Goal: Task Accomplishment & Management: Use online tool/utility

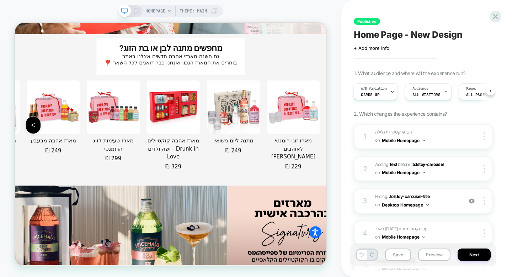
scroll to position [1457, 0]
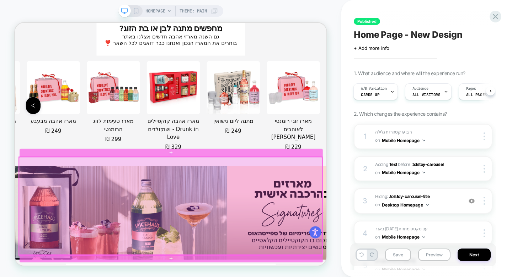
click at [270, 262] on div at bounding box center [222, 267] width 404 height 130
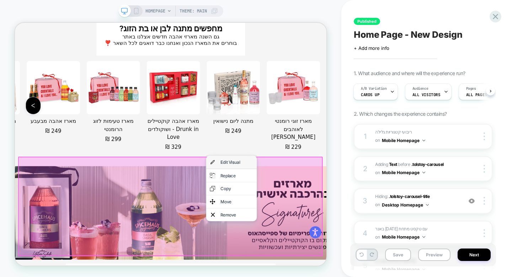
click at [299, 213] on div "Edit Visual" at bounding box center [304, 208] width 68 height 17
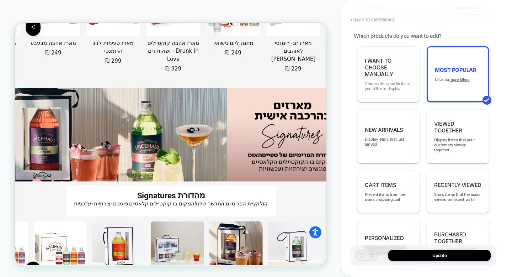
scroll to position [223, 0]
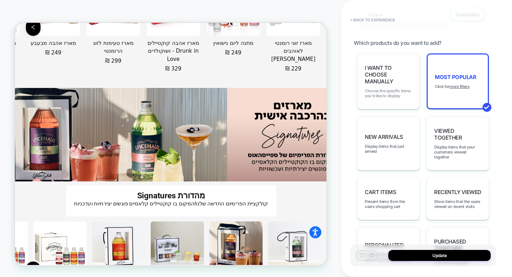
click at [377, 69] on span "I want to choose manually" at bounding box center [388, 74] width 47 height 20
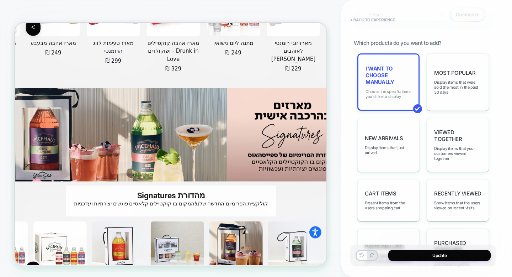
scroll to position [1963, 0]
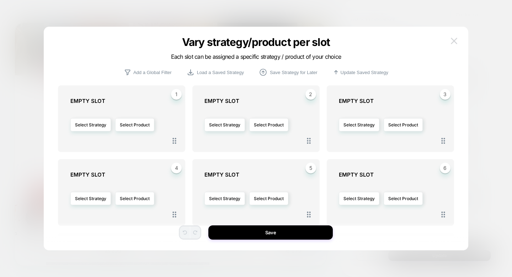
click at [434, 44] on button at bounding box center [454, 41] width 11 height 11
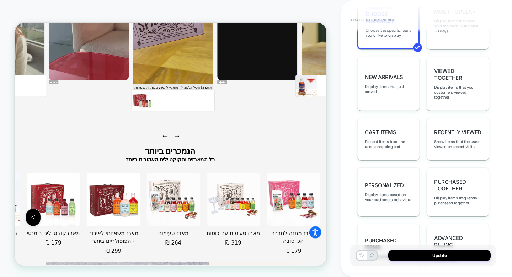
click at [410, 172] on div "personalized Display items based on your customers behaviour" at bounding box center [388, 191] width 62 height 49
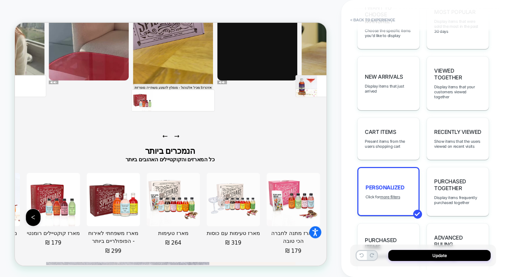
scroll to position [2163, 0]
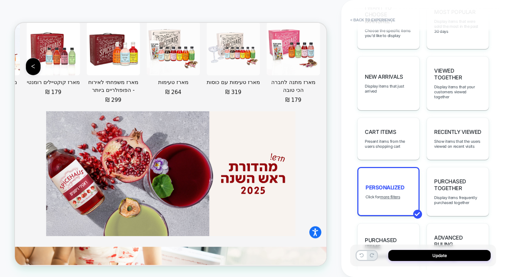
click at [410, 172] on div "personalized Click for more filters" at bounding box center [388, 191] width 62 height 49
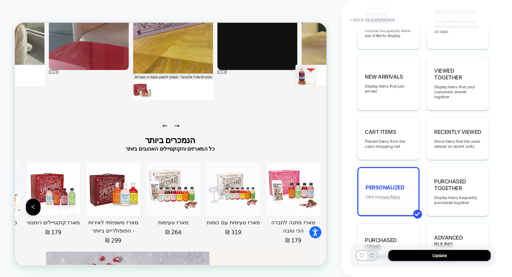
click at [397, 194] on u "more filters" at bounding box center [390, 196] width 20 height 5
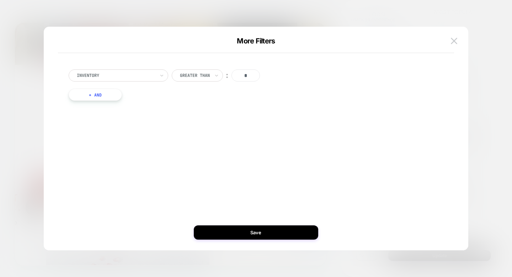
click at [132, 73] on div at bounding box center [116, 75] width 78 height 6
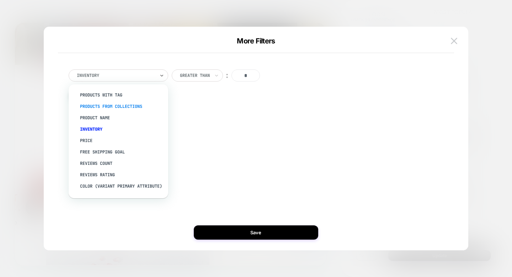
click at [124, 106] on div "products from collections" at bounding box center [122, 106] width 92 height 11
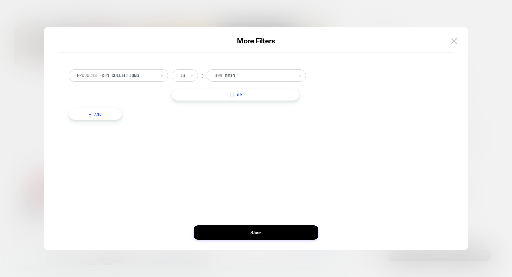
click at [236, 79] on div "10% הנחה" at bounding box center [254, 75] width 80 height 8
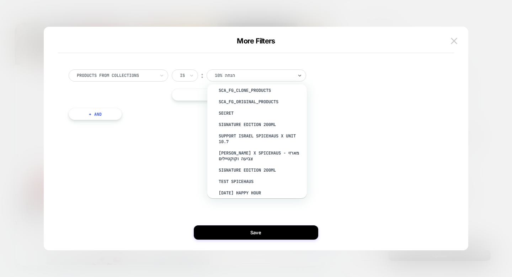
scroll to position [146, 0]
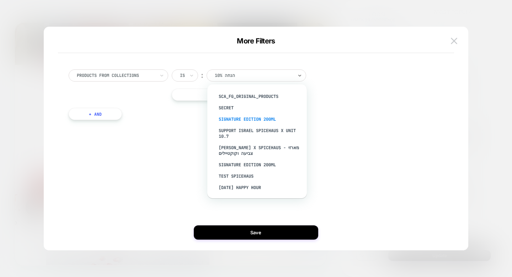
click at [246, 116] on div "SIGNATURE EDITION 200ML" at bounding box center [260, 118] width 92 height 11
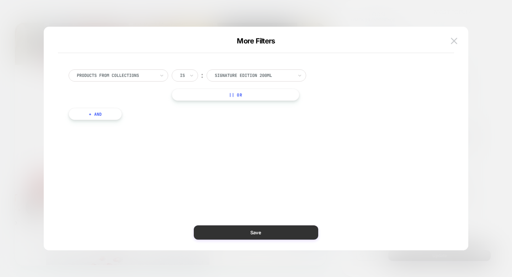
click at [251, 230] on button "Save" at bounding box center [256, 232] width 124 height 14
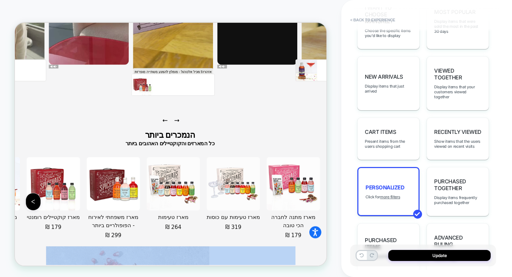
scroll to position [2169, 0]
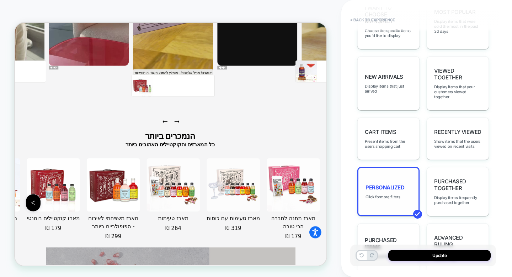
click at [392, 190] on div "personalized Click for more filters" at bounding box center [388, 191] width 62 height 49
click at [386, 194] on u "more filters" at bounding box center [390, 196] width 20 height 5
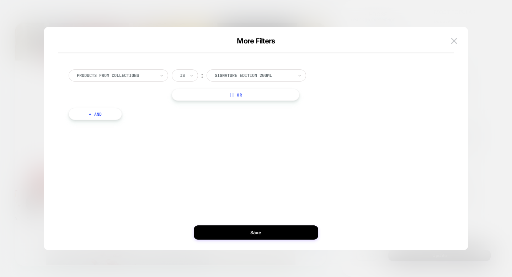
click at [144, 76] on div at bounding box center [116, 75] width 78 height 6
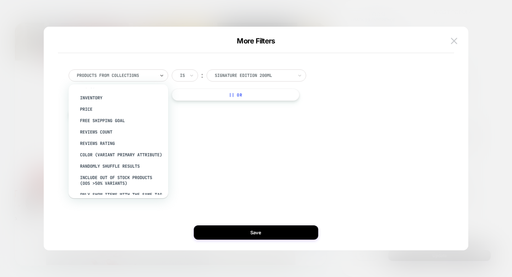
scroll to position [32, 0]
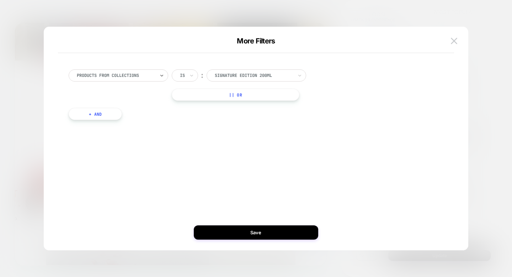
click at [223, 74] on div at bounding box center [254, 75] width 78 height 6
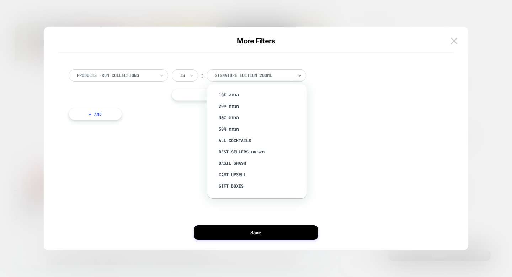
click at [140, 76] on div at bounding box center [116, 75] width 78 height 6
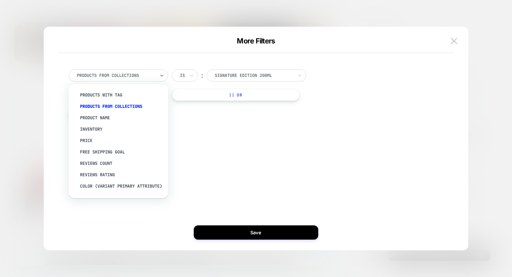
click at [135, 107] on div "products from collections" at bounding box center [122, 106] width 92 height 11
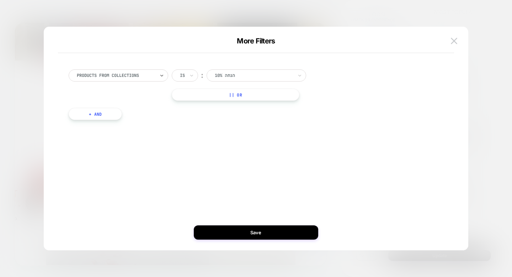
click at [235, 76] on div at bounding box center [254, 75] width 78 height 6
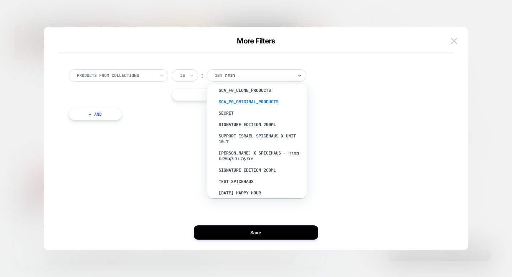
scroll to position [144, 0]
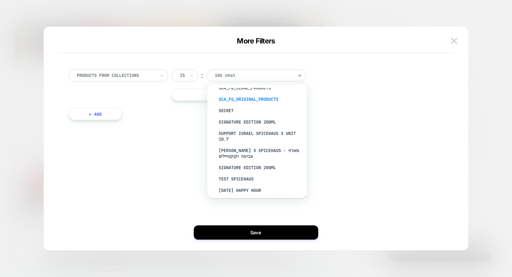
click at [231, 118] on div "SIGNATURE EDITION 200ML" at bounding box center [260, 121] width 92 height 11
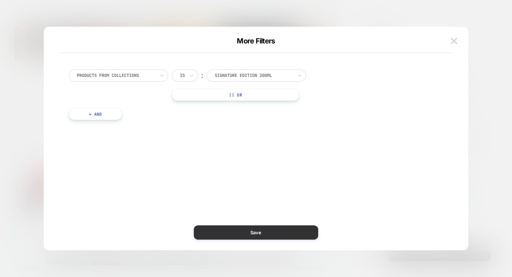
click at [276, 231] on button "Save" at bounding box center [256, 232] width 124 height 14
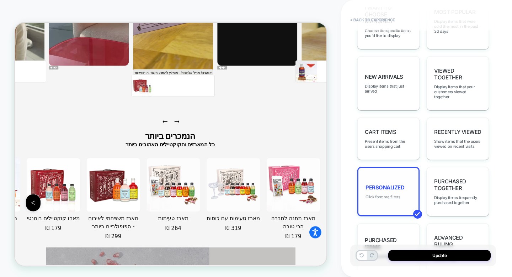
click at [390, 194] on u "more filters" at bounding box center [390, 196] width 20 height 5
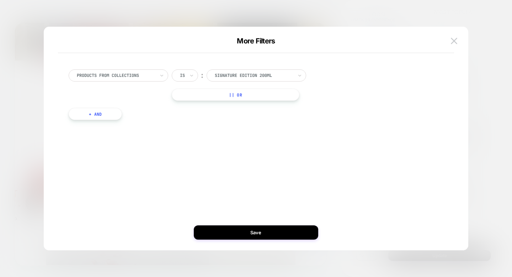
click at [255, 71] on div "SIGNATURE EDITION 200ML" at bounding box center [254, 75] width 80 height 8
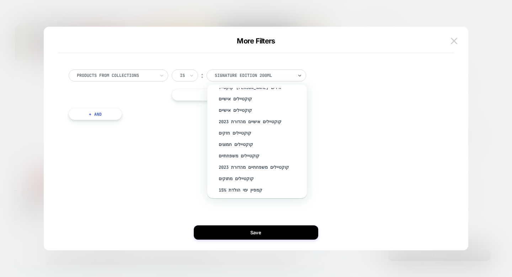
scroll to position [1044, 0]
click at [152, 74] on div at bounding box center [116, 75] width 78 height 6
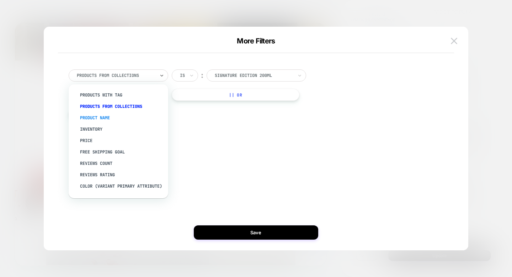
click at [123, 114] on div "Product Name" at bounding box center [122, 117] width 92 height 11
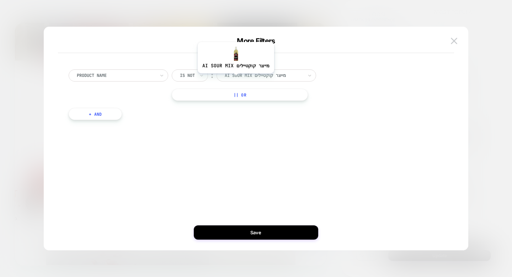
click at [234, 79] on div "ai sour mix מייצר קוקטיילים" at bounding box center [264, 75] width 80 height 8
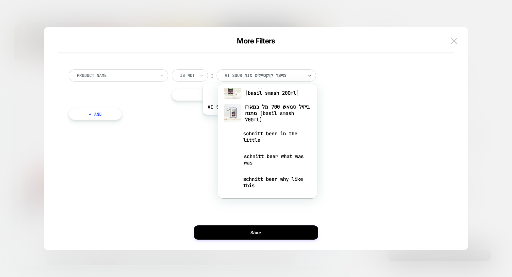
scroll to position [229, 0]
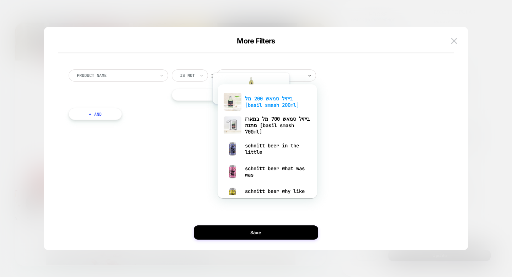
click at [249, 109] on div "בייזיל סמאש 200 מל [basil smash 200ml]" at bounding box center [267, 101] width 92 height 23
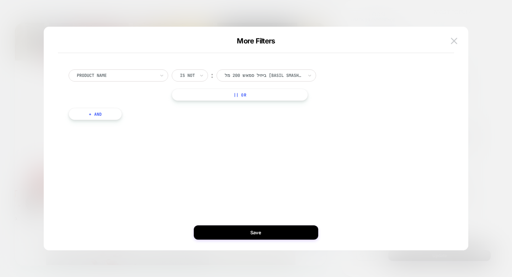
click at [99, 117] on button "+ And" at bounding box center [95, 114] width 53 height 12
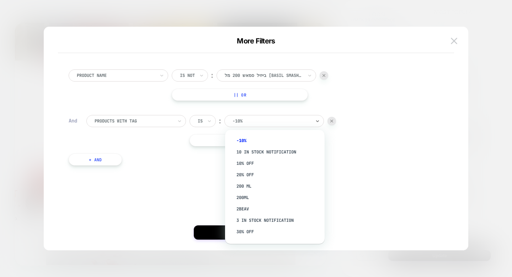
click at [262, 119] on div at bounding box center [271, 121] width 78 height 6
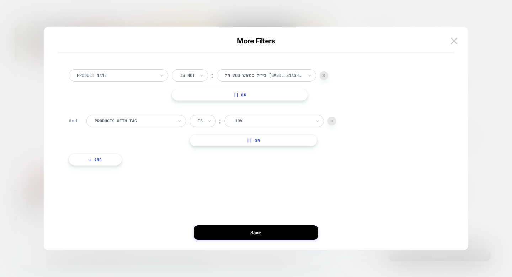
click at [270, 118] on div at bounding box center [271, 121] width 78 height 6
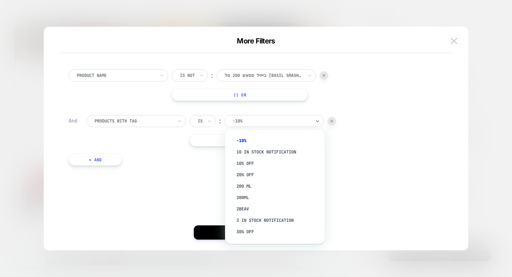
click at [155, 122] on div at bounding box center [134, 121] width 78 height 6
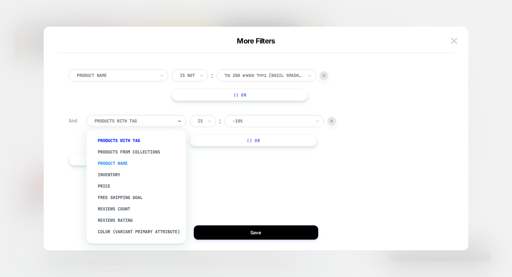
click at [141, 161] on div "Product Name" at bounding box center [139, 162] width 92 height 11
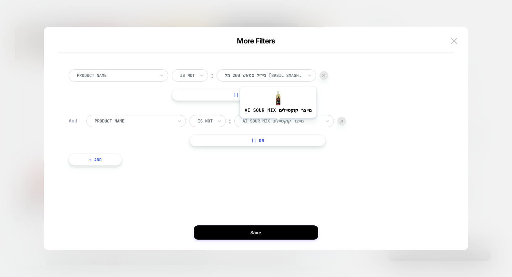
click at [276, 123] on div at bounding box center [281, 121] width 78 height 6
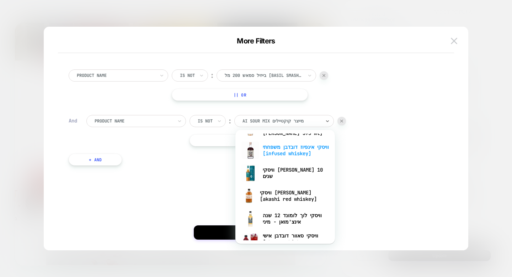
scroll to position [1159, 0]
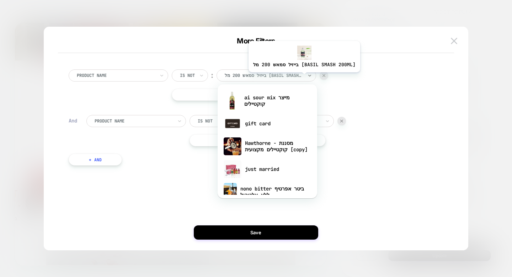
click at [301, 77] on div at bounding box center [264, 75] width 78 height 6
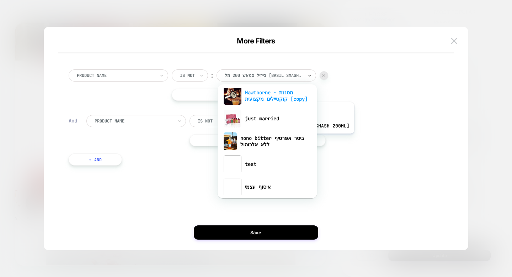
scroll to position [51, 0]
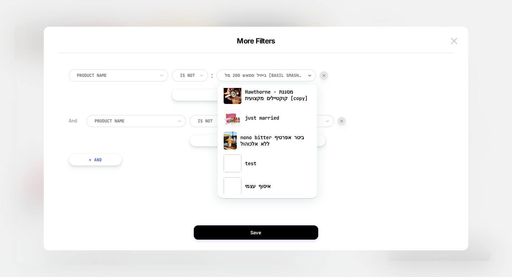
click at [399, 86] on div "Product Name Is not ︰ option nono bitter ביטר אפרטיף ללא אלכוהול focused, 5 of …" at bounding box center [252, 84] width 367 height 31
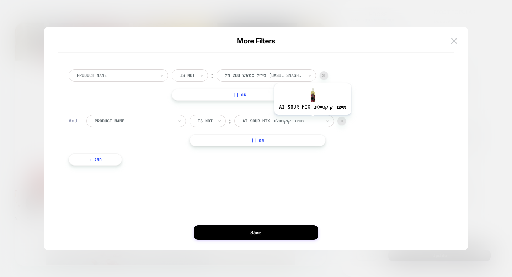
click at [310, 120] on div at bounding box center [281, 121] width 78 height 6
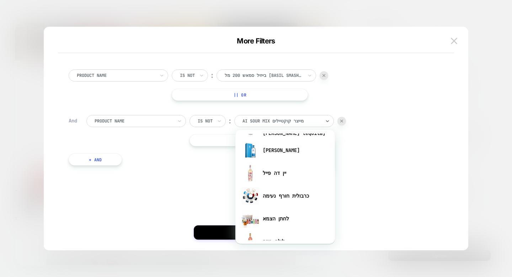
scroll to position [1998, 0]
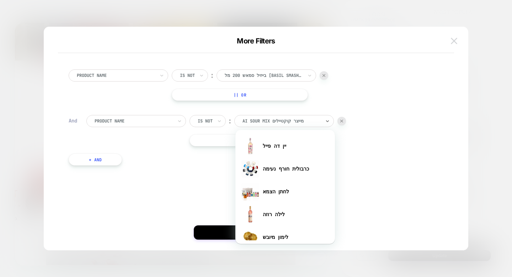
click at [434, 40] on img at bounding box center [454, 41] width 6 height 6
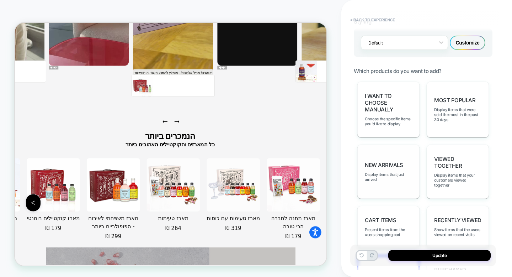
scroll to position [182, 0]
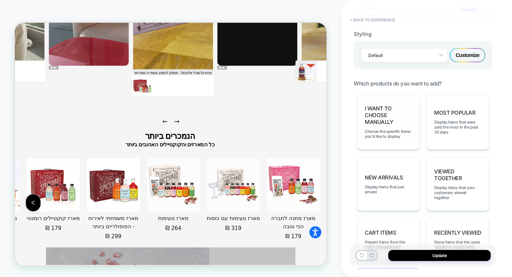
click at [392, 116] on span "I want to choose manually" at bounding box center [388, 115] width 47 height 20
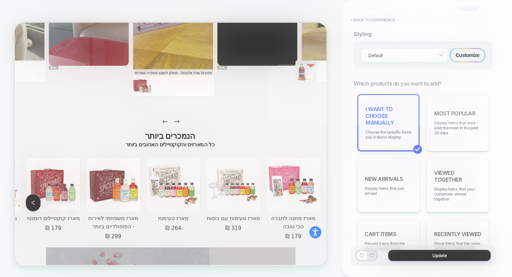
scroll to position [2370, 0]
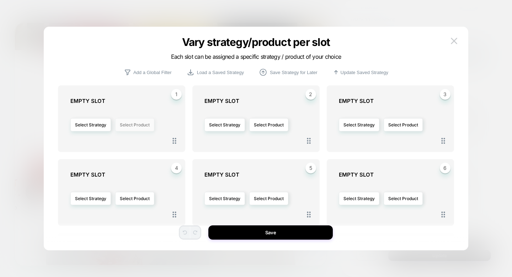
click at [132, 123] on button "Select Product" at bounding box center [134, 124] width 39 height 13
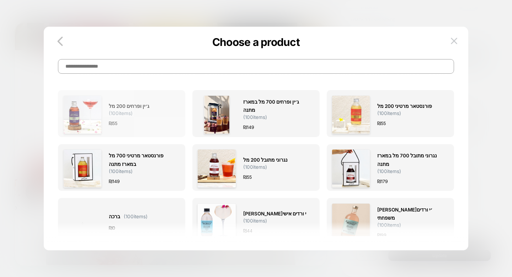
click at [129, 110] on span "( 100 items)" at bounding box center [121, 113] width 24 height 6
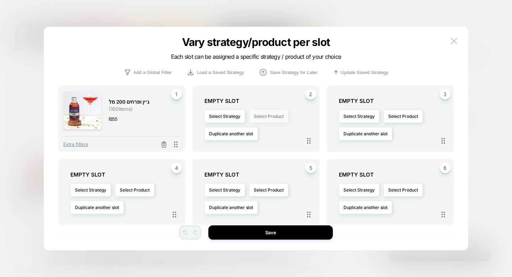
click at [269, 118] on button "Select Product" at bounding box center [268, 115] width 39 height 13
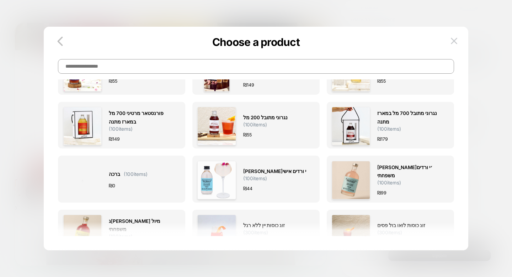
scroll to position [48, 0]
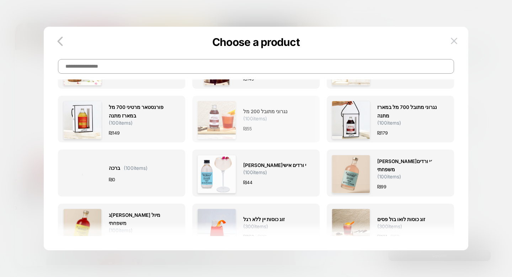
click at [272, 127] on div "₪ 55" at bounding box center [275, 128] width 64 height 7
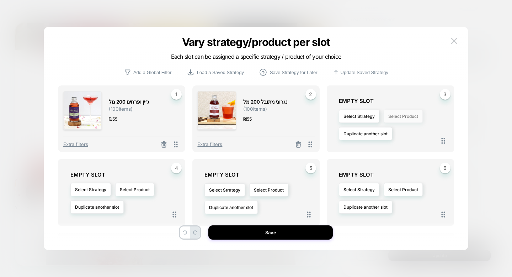
click at [404, 119] on button "Select Product" at bounding box center [402, 115] width 39 height 13
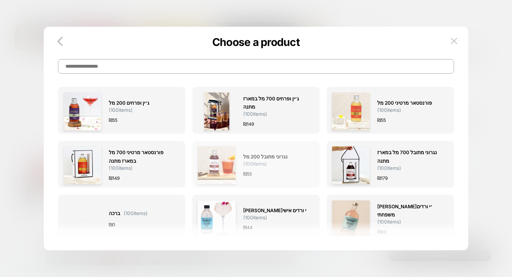
scroll to position [0, 0]
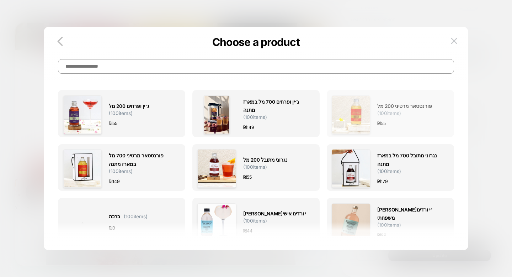
click at [373, 126] on div "פורנסטאר מרטיני 200 מל ( 100 items) ₪ 55" at bounding box center [390, 114] width 117 height 38
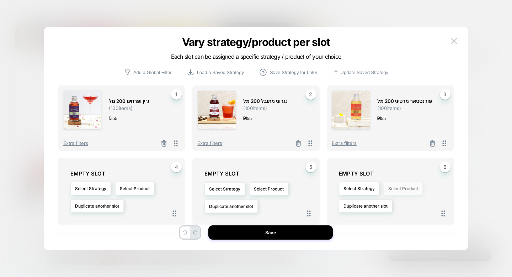
click at [394, 190] on button "Select Product" at bounding box center [402, 188] width 39 height 13
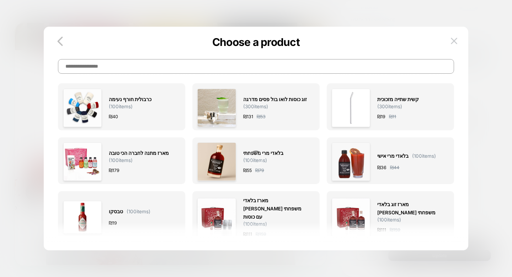
scroll to position [1953, 0]
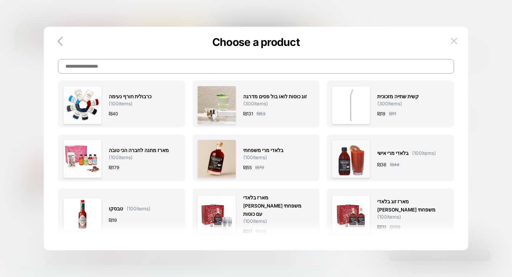
click at [198, 64] on input at bounding box center [256, 66] width 396 height 15
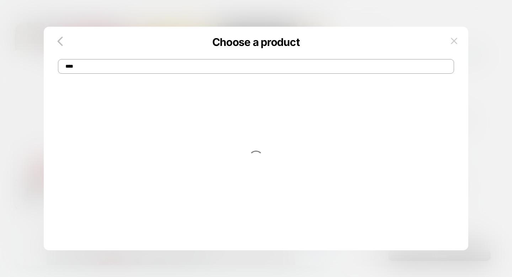
type input "*****"
click at [157, 71] on input "*****" at bounding box center [256, 66] width 396 height 15
type input "*"
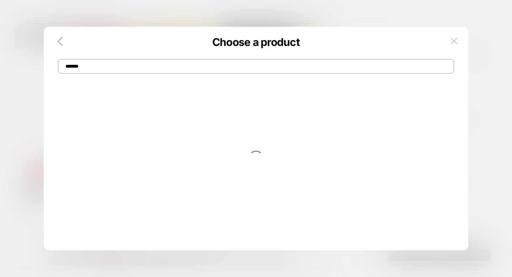
type input "********"
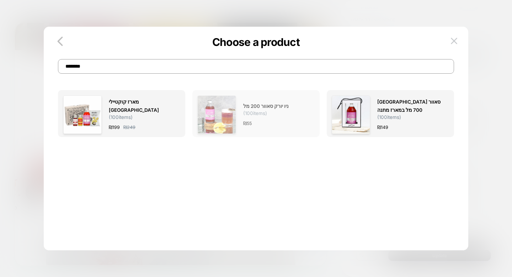
click at [220, 105] on img at bounding box center [216, 114] width 38 height 38
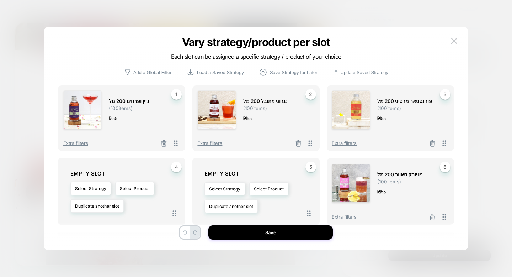
click at [220, 105] on img at bounding box center [216, 109] width 38 height 38
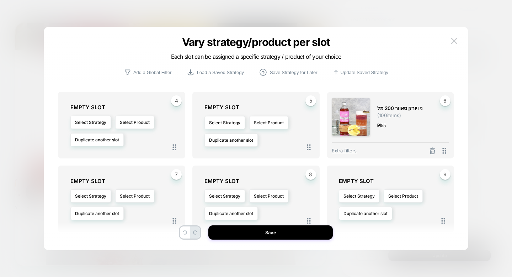
scroll to position [67, 0]
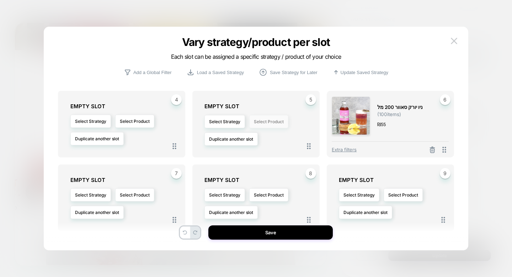
click at [270, 126] on button "Select Product" at bounding box center [268, 121] width 39 height 13
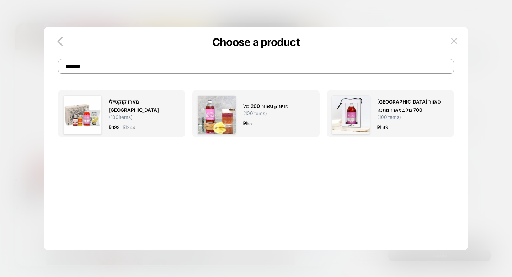
click at [255, 62] on input "********" at bounding box center [256, 66] width 396 height 15
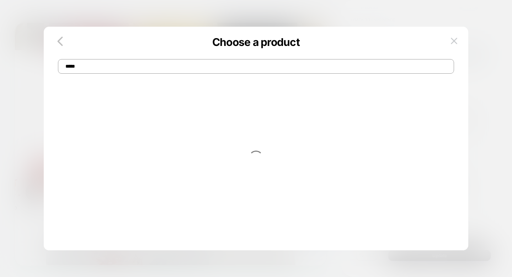
type input "******"
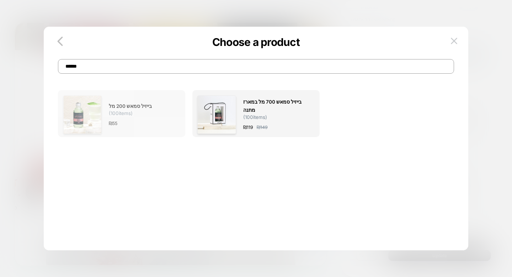
click at [141, 112] on span "בייזיל סמאש 200 מל ( 100 items)" at bounding box center [141, 109] width 64 height 14
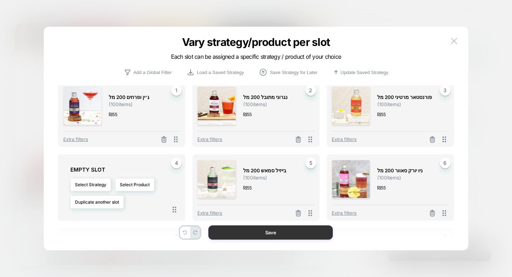
click at [270, 232] on button "Save" at bounding box center [270, 232] width 124 height 14
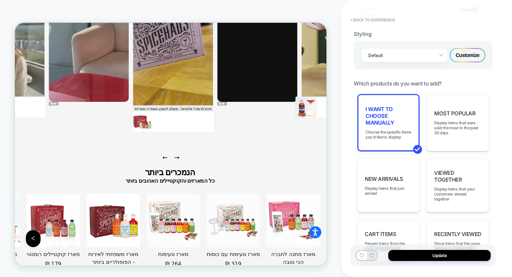
scroll to position [2325, 0]
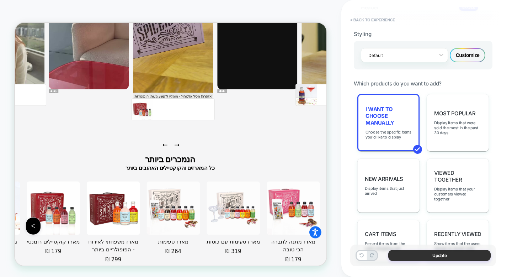
click at [434, 254] on button "Update" at bounding box center [439, 254] width 102 height 11
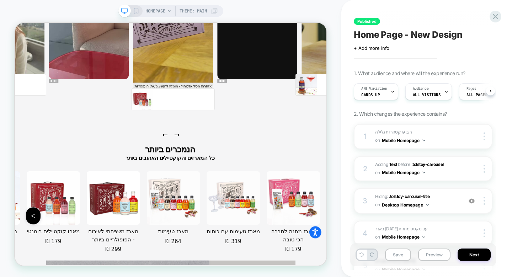
scroll to position [0, 0]
click at [434, 252] on button "Next" at bounding box center [473, 254] width 33 height 12
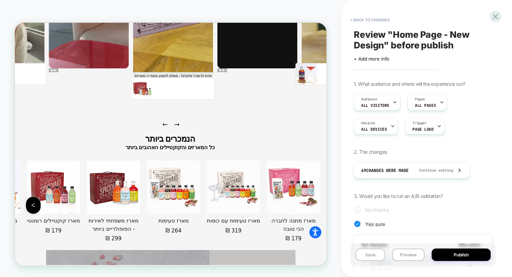
scroll to position [0, 1]
click at [434, 257] on button "Publish" at bounding box center [460, 254] width 59 height 12
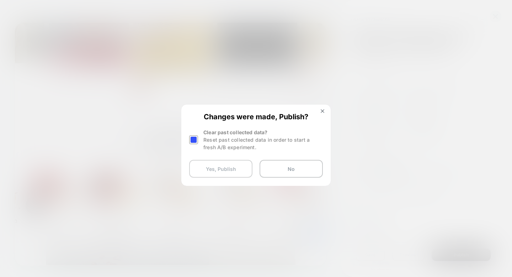
click at [220, 174] on button "Yes, Publish" at bounding box center [220, 169] width 63 height 18
click at [217, 164] on button "Yes, Publish" at bounding box center [220, 169] width 63 height 18
click at [234, 170] on button "Yes, Publish" at bounding box center [220, 169] width 63 height 18
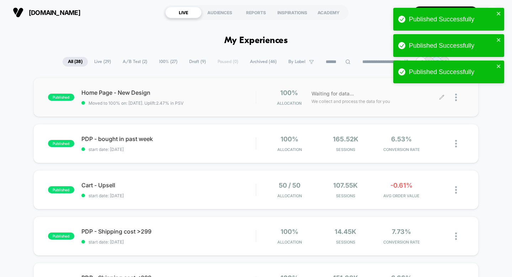
click at [434, 98] on icon at bounding box center [441, 97] width 5 height 5
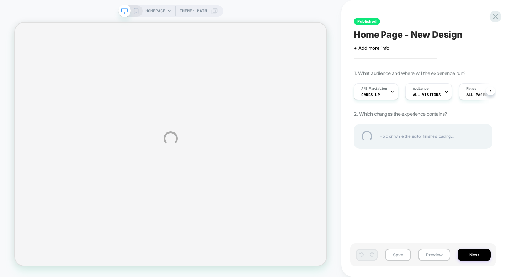
click at [136, 12] on div "HOMEPAGE Theme: MAIN Published Home Page - New Design Click to edit experience …" at bounding box center [256, 138] width 512 height 277
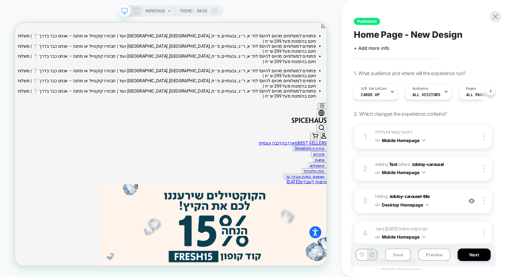
click at [136, 11] on icon at bounding box center [136, 11] width 6 height 6
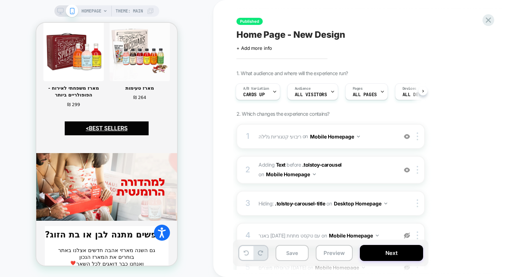
scroll to position [1382, 0]
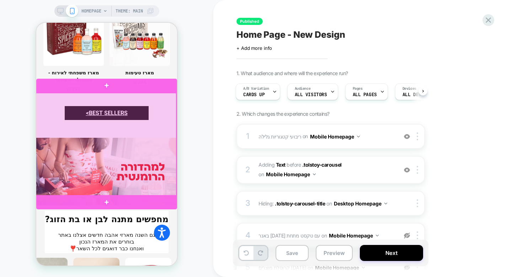
click at [132, 128] on div at bounding box center [106, 144] width 141 height 103
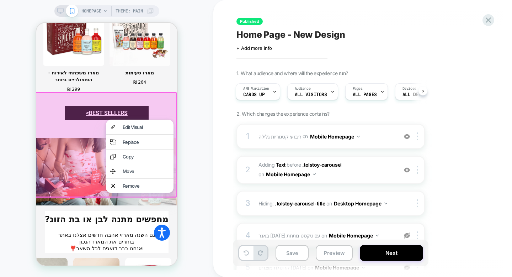
click at [132, 128] on div "Edit Visual" at bounding box center [146, 127] width 47 height 6
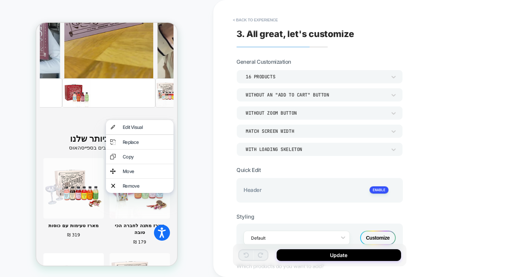
click at [150, 128] on div "Edit Visual" at bounding box center [146, 127] width 47 height 6
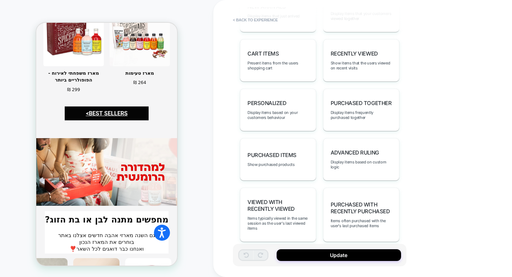
scroll to position [334, 0]
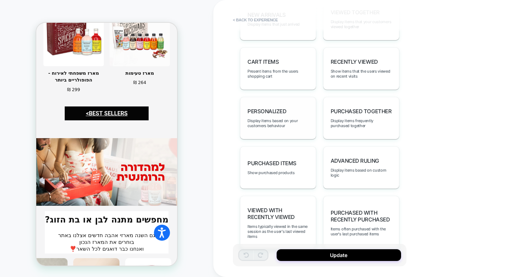
click at [267, 110] on div "personalized Display items based on your customers behaviour" at bounding box center [278, 118] width 76 height 42
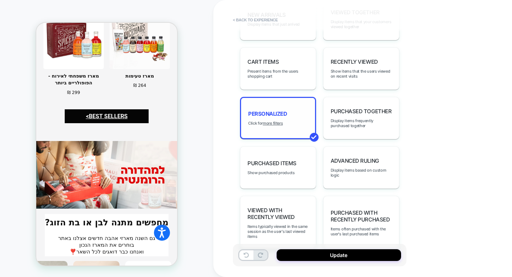
scroll to position [1382, 0]
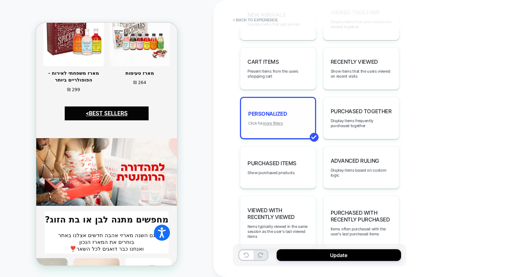
click at [271, 120] on u "more filters" at bounding box center [273, 122] width 20 height 5
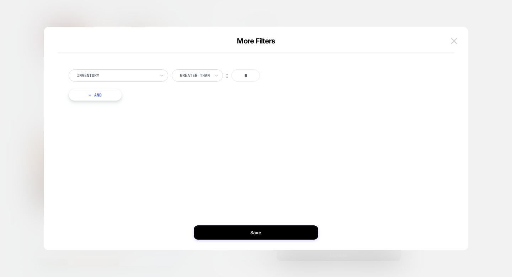
click at [434, 44] on button at bounding box center [454, 41] width 11 height 11
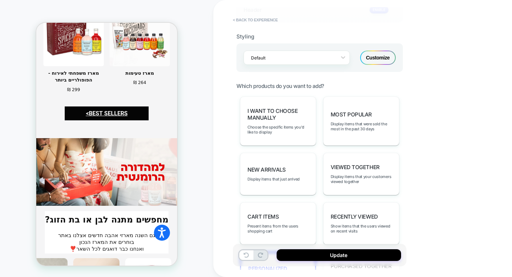
scroll to position [177, 0]
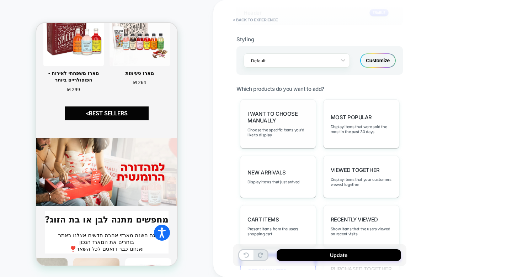
click at [279, 116] on span "I want to choose manually" at bounding box center [277, 117] width 61 height 14
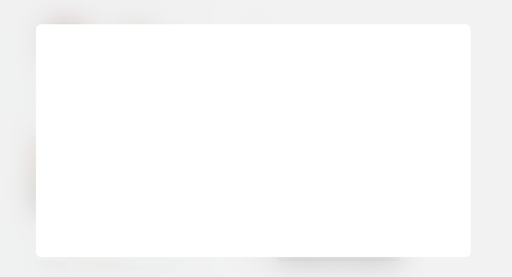
scroll to position [1382, 0]
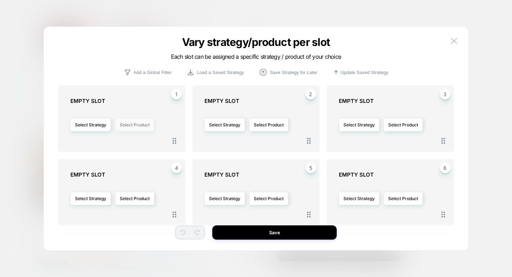
click at [136, 122] on button "Select Product" at bounding box center [134, 124] width 39 height 13
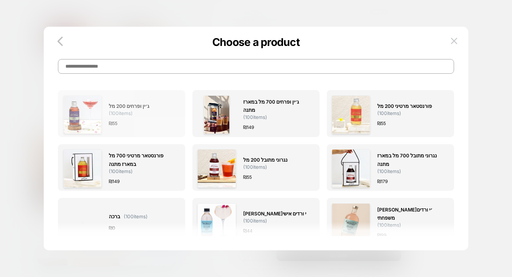
click at [157, 107] on span "ג׳ין ופרחים 200 מל ( 100 items)" at bounding box center [141, 109] width 64 height 14
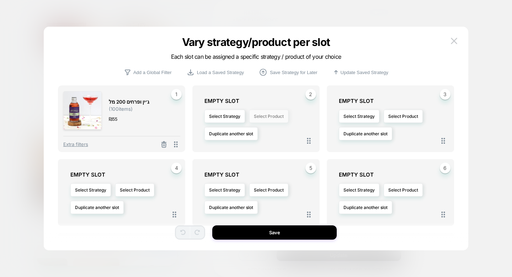
click at [265, 117] on button "Select Product" at bounding box center [268, 115] width 39 height 13
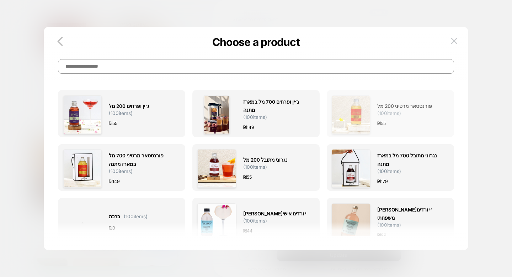
click at [403, 120] on div "₪ 55" at bounding box center [409, 122] width 64 height 7
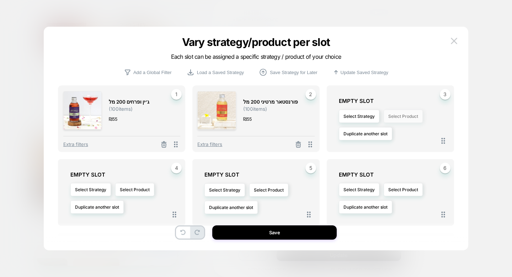
click at [403, 115] on button "Select Product" at bounding box center [402, 115] width 39 height 13
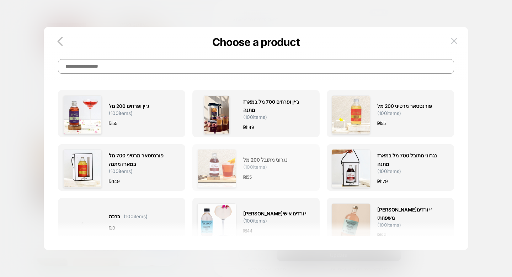
click at [288, 165] on span "נגרוני מתובל 200 מל ( 100 items)" at bounding box center [275, 163] width 64 height 14
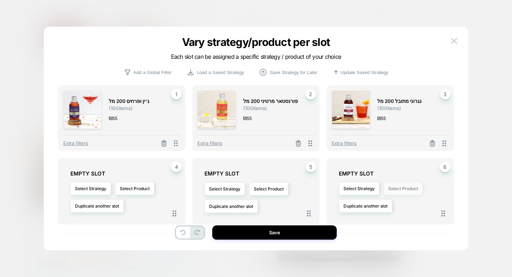
click at [397, 186] on button "Select Product" at bounding box center [402, 188] width 39 height 13
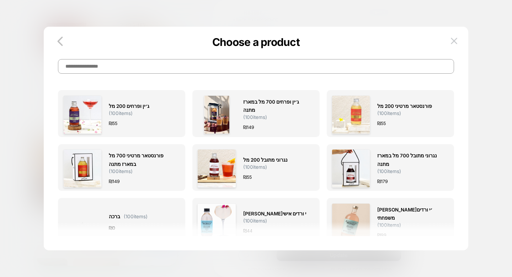
click at [311, 69] on input at bounding box center [256, 66] width 396 height 15
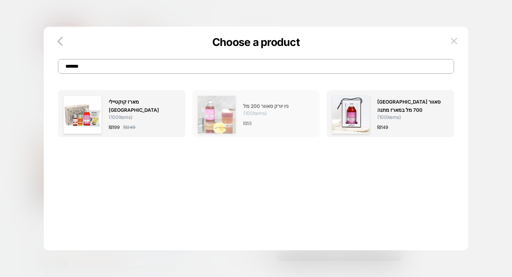
type input "*******"
click at [286, 108] on span "ניו יורק סאוור 200 מל ( 100 items)" at bounding box center [275, 109] width 64 height 14
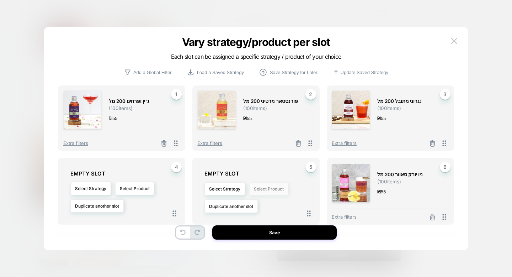
click at [275, 192] on button "Select Product" at bounding box center [268, 188] width 39 height 13
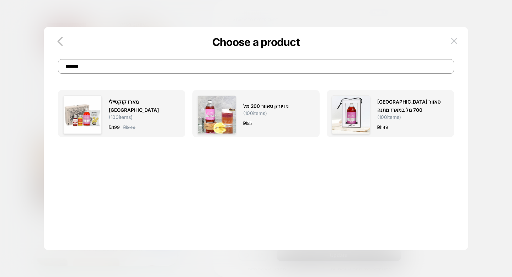
click at [238, 69] on input "*******" at bounding box center [256, 66] width 396 height 15
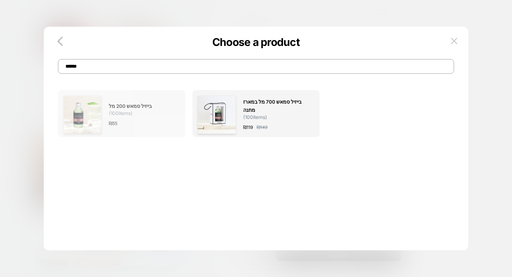
type input "******"
click at [150, 128] on div "בייזיל סמאש 200 מל ( 100 items) ₪ 55" at bounding box center [141, 114] width 64 height 38
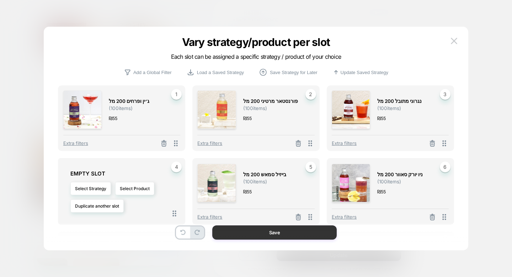
click at [236, 235] on button "Save" at bounding box center [274, 232] width 124 height 14
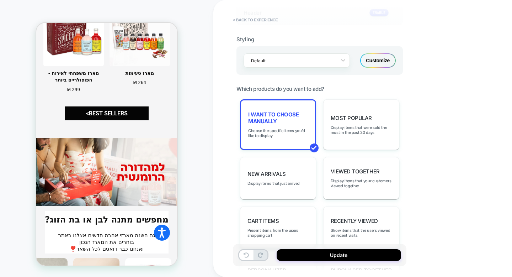
scroll to position [0, 0]
click at [323, 254] on button "Update" at bounding box center [339, 255] width 124 height 12
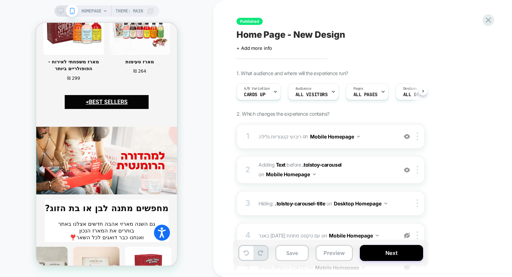
scroll to position [0, 0]
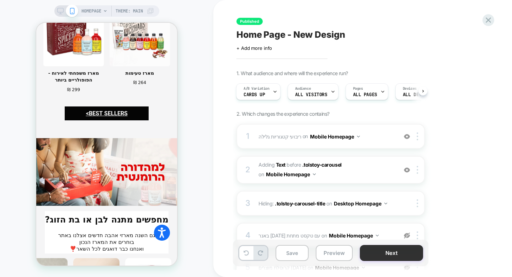
click at [374, 252] on button "Next" at bounding box center [391, 253] width 63 height 16
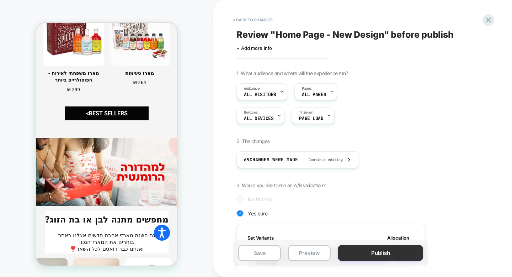
scroll to position [0, 1]
click at [380, 252] on button "Publish" at bounding box center [380, 253] width 85 height 16
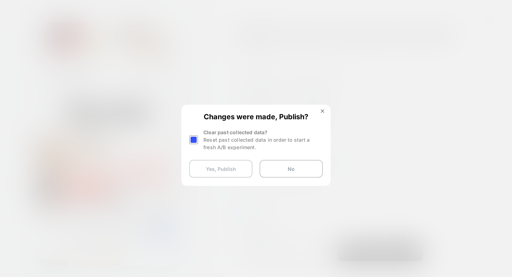
click at [239, 172] on button "Yes, Publish" at bounding box center [220, 169] width 63 height 18
click at [218, 167] on button "Yes, Publish" at bounding box center [220, 169] width 63 height 18
